Goal: Transaction & Acquisition: Purchase product/service

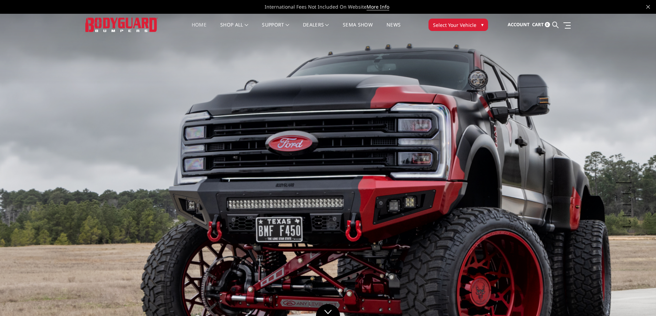
click at [445, 28] on span "Select Your Vehicle" at bounding box center [454, 24] width 43 height 7
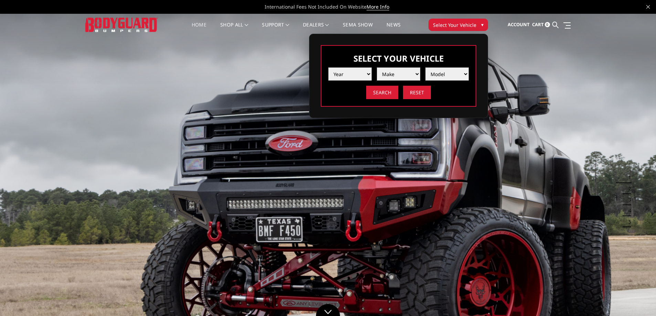
click at [358, 67] on li "Year 2025 2024 2023 2022 2021 2020 2019 2018 2017 2016 2015 2014 2013 2012 2011…" at bounding box center [347, 71] width 49 height 18
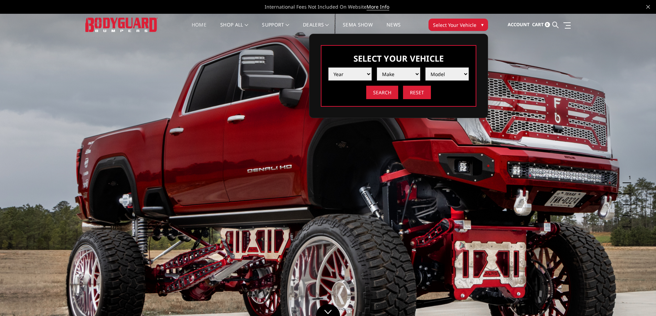
click at [358, 72] on select "Year 2025 2024 2023 2022 2021 2020 2019 2018 2017 2016 2015 2014 2013 2012 2011…" at bounding box center [349, 73] width 43 height 13
select select "yr_2015"
click at [328, 67] on select "Year 2025 2024 2023 2022 2021 2020 2019 2018 2017 2016 2015 2014 2013 2012 2011…" at bounding box center [349, 73] width 43 height 13
drag, startPoint x: 393, startPoint y: 76, endPoint x: 392, endPoint y: 80, distance: 4.3
click at [393, 76] on select "Make Chevrolet Ford GMC Ram Toyota" at bounding box center [398, 73] width 43 height 13
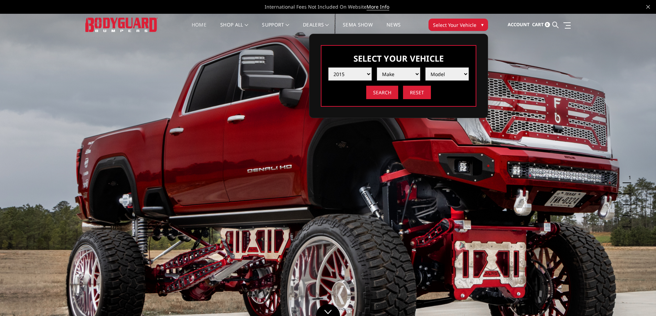
select select "mk_gmc"
click at [377, 67] on select "Make Chevrolet Ford GMC Ram Toyota" at bounding box center [398, 73] width 43 height 13
drag, startPoint x: 432, startPoint y: 74, endPoint x: 434, endPoint y: 79, distance: 5.3
click at [433, 74] on select "Model Canyon Sierra 1500 Sierra 2500 / 3500 Yukon 1500" at bounding box center [447, 73] width 43 height 13
select select "md_sierra-2500-3500"
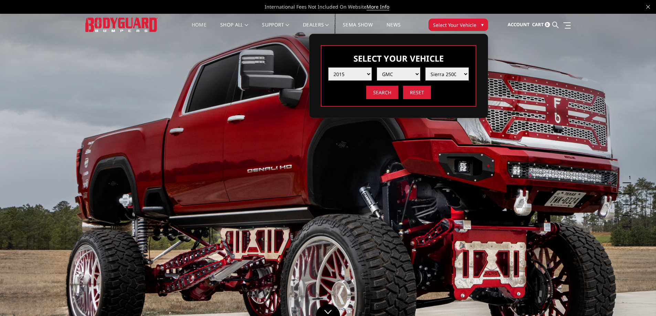
click at [426, 67] on select "Model Canyon Sierra 1500 Sierra 2500 / 3500 Yukon 1500" at bounding box center [447, 73] width 43 height 13
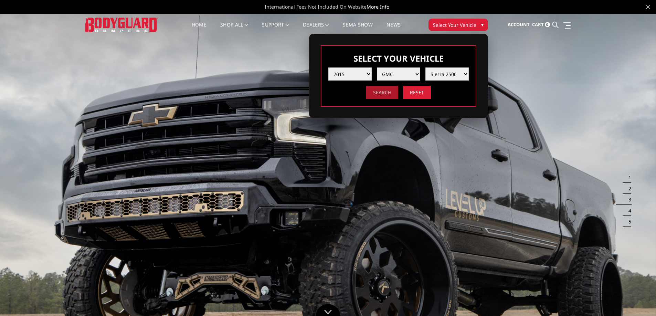
click at [390, 93] on input "Search" at bounding box center [382, 92] width 32 height 13
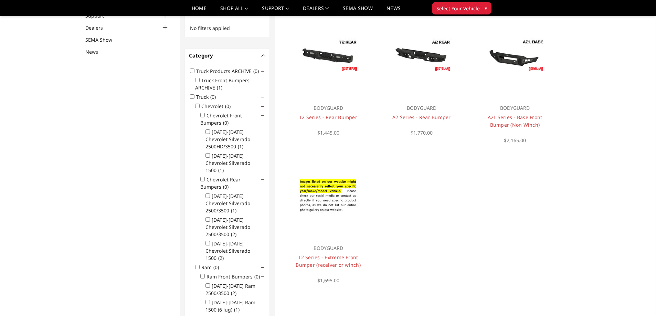
scroll to position [34, 0]
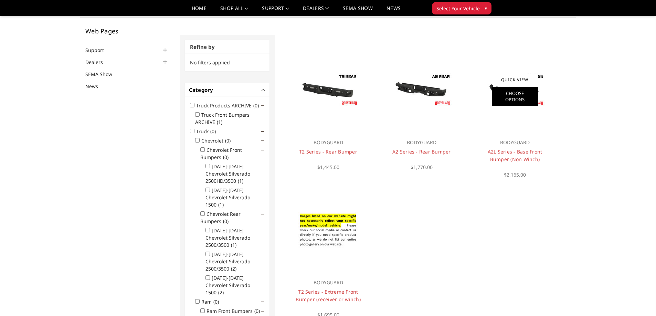
click at [506, 98] on link "Choose Options" at bounding box center [515, 96] width 46 height 19
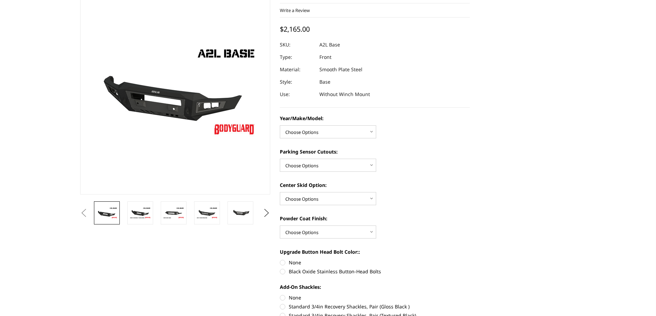
scroll to position [69, 0]
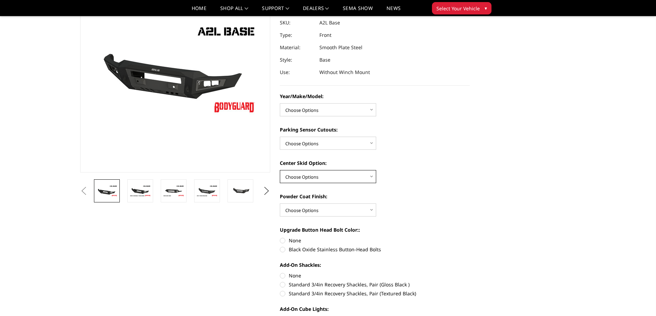
click at [356, 177] on select "Choose Options Single Light Bar Cutout" at bounding box center [328, 176] width 96 height 13
click at [336, 145] on select "Choose Options Yes - With Parking Sensor Cutouts No - Without Parking Sensor Cu…" at bounding box center [328, 143] width 96 height 13
click at [309, 147] on select "Choose Options Yes - With Parking Sensor Cutouts No - Without Parking Sensor Cu…" at bounding box center [328, 143] width 96 height 13
click at [304, 111] on select "Choose Options Chevrolet 15-19 2500/3500 Chevrolet 19-21 1500 Chevrolet 15-20 C…" at bounding box center [328, 109] width 96 height 13
click at [394, 118] on div "Year/Make/Model: Choose Options Chevrolet 15-19 2500/3500 Chevrolet 19-21 1500 …" at bounding box center [375, 238] width 190 height 291
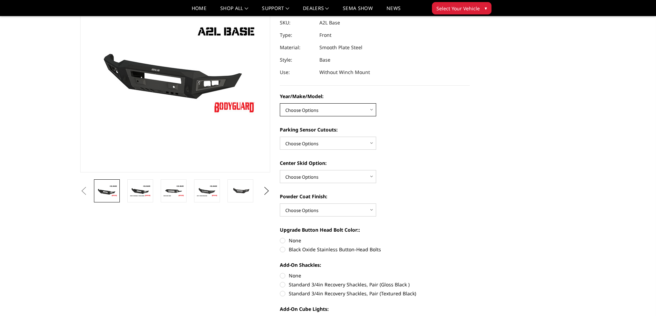
click at [316, 113] on select "Choose Options Chevrolet 15-19 2500/3500 Chevrolet 19-21 1500 Chevrolet 15-20 C…" at bounding box center [328, 109] width 96 height 13
select select "4338"
click at [280, 103] on select "Choose Options Chevrolet 15-19 2500/3500 Chevrolet 19-21 1500 Chevrolet 15-20 C…" at bounding box center [328, 109] width 96 height 13
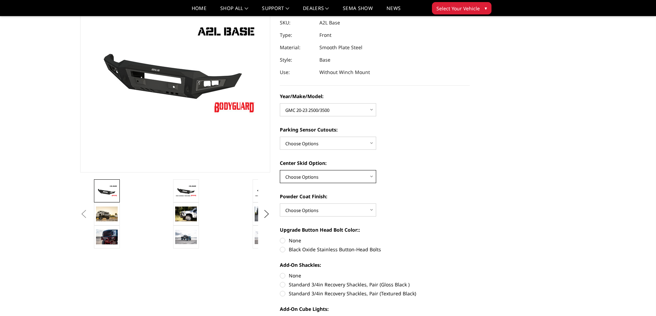
click at [312, 177] on select "Choose Options Single Light Bar Cutout" at bounding box center [328, 176] width 96 height 13
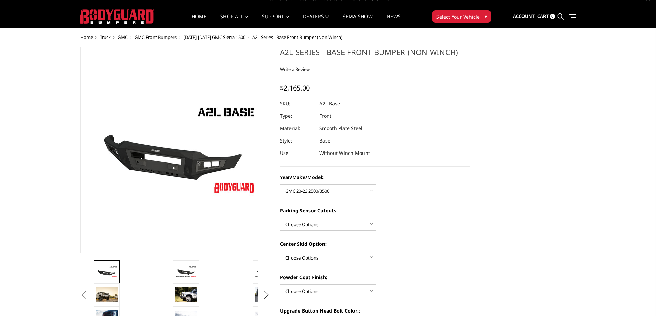
scroll to position [0, 0]
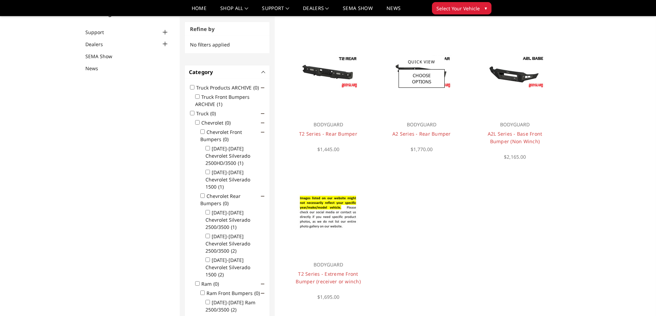
scroll to position [21, 0]
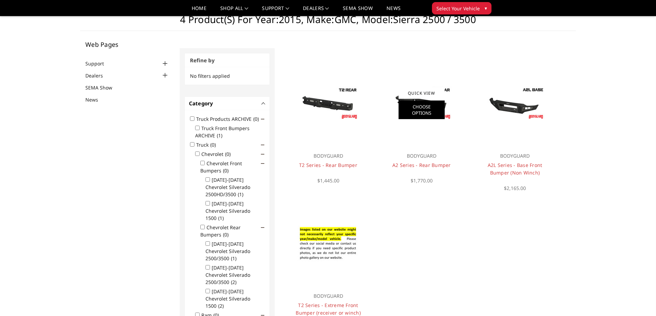
click at [431, 104] on link "Choose Options" at bounding box center [422, 110] width 46 height 19
